Goal: Navigation & Orientation: Understand site structure

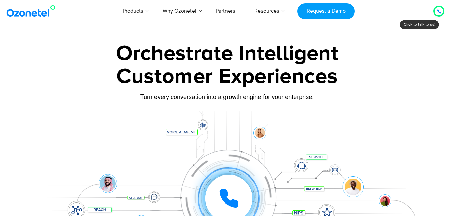
click at [441, 12] on div at bounding box center [439, 11] width 8 height 8
click at [426, 10] on div "Products AI & CX Voice AI Agents Agent Assist Voice of Customer Quality Audits …" at bounding box center [264, 11] width 370 height 22
